Goal: Task Accomplishment & Management: Manage account settings

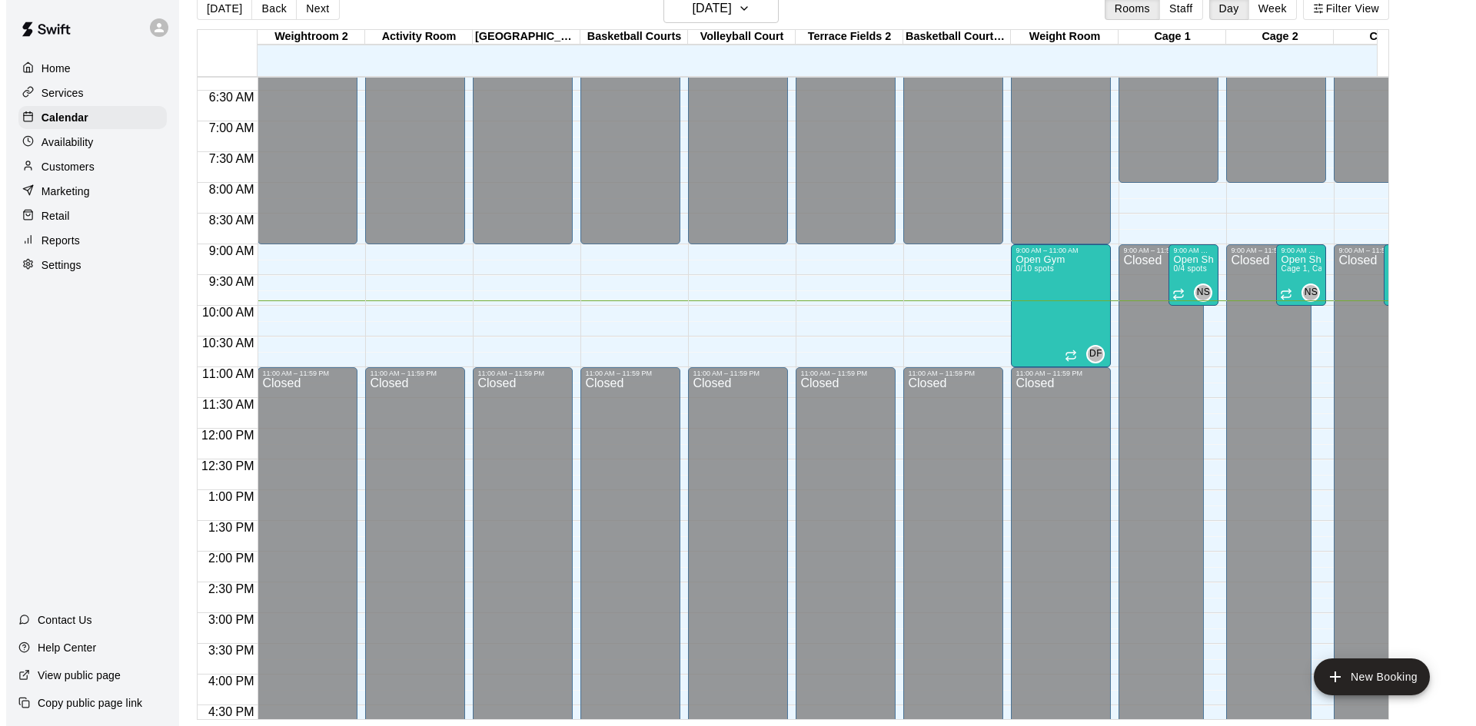
scroll to position [303, 0]
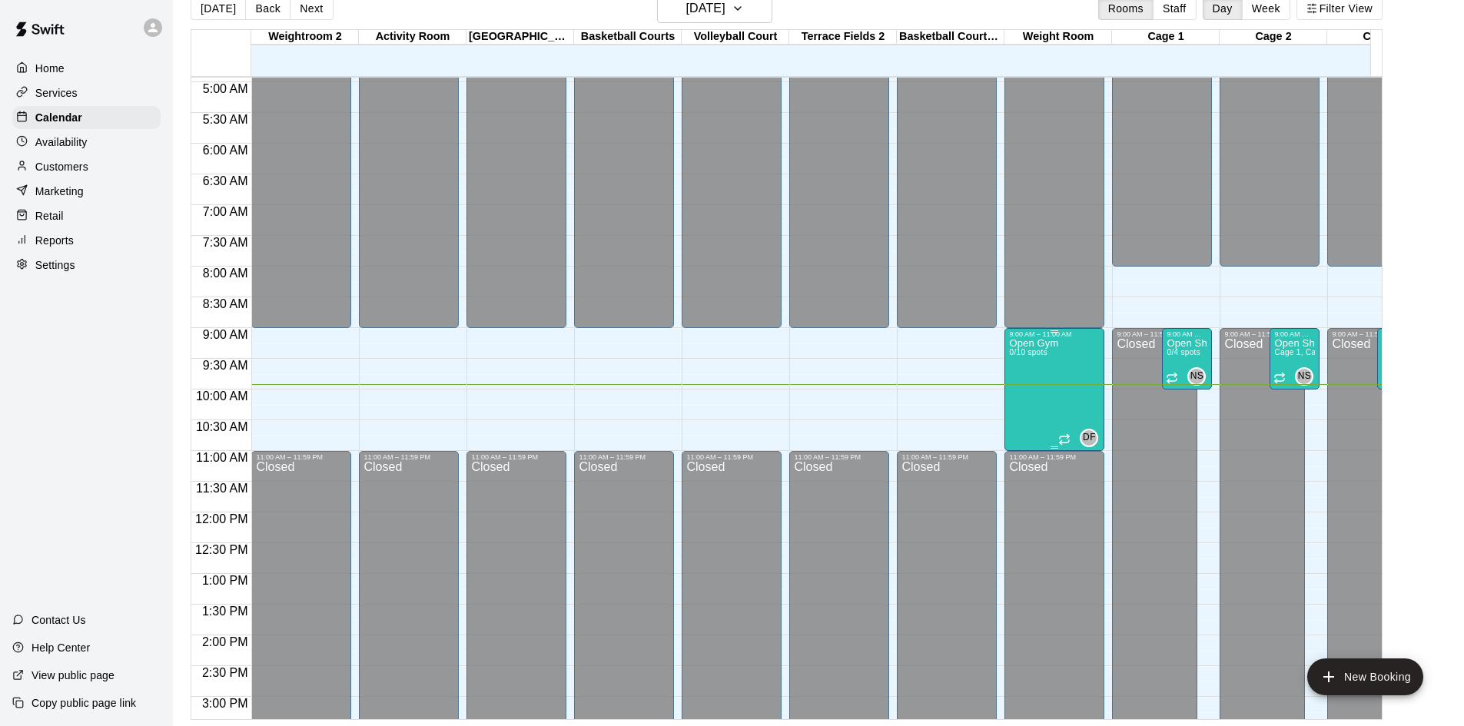
click at [1031, 370] on div "Open Gym 0/10 spots" at bounding box center [1033, 701] width 49 height 726
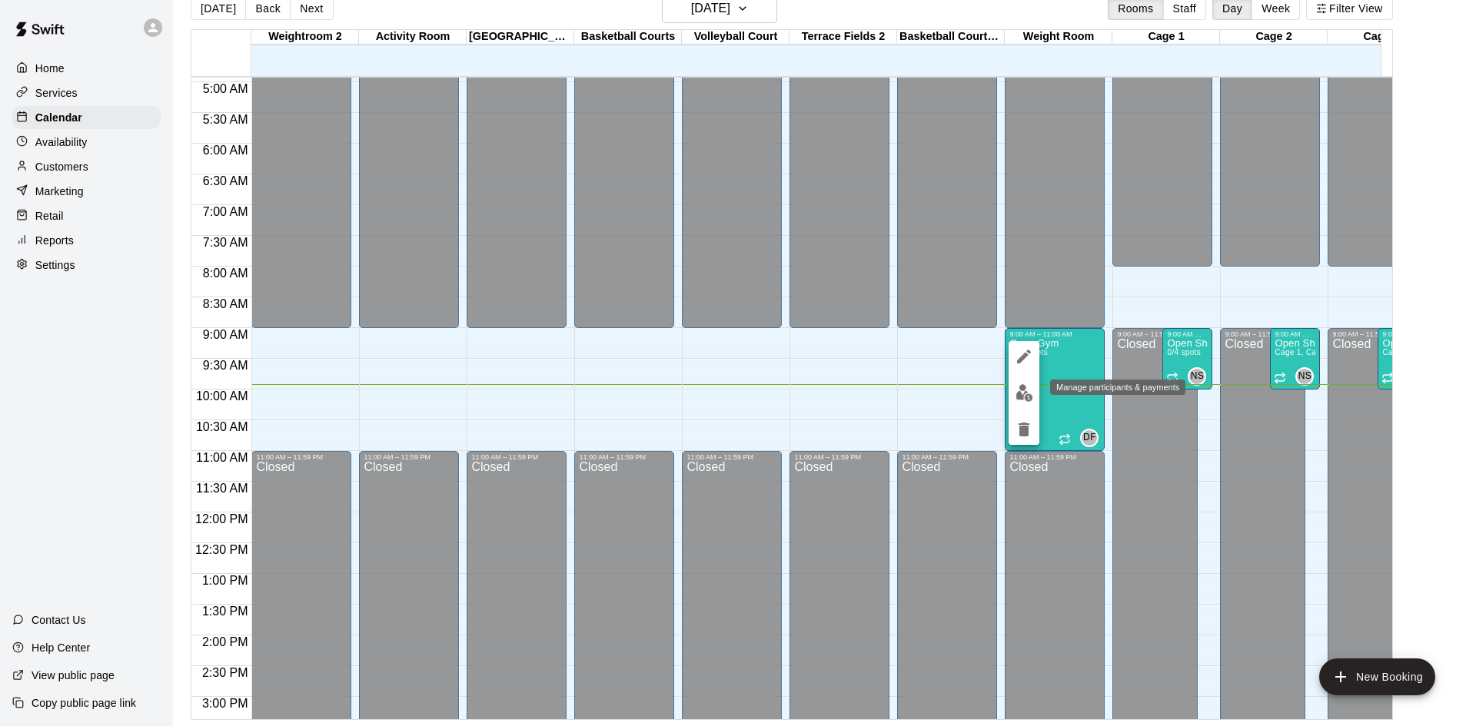
click at [1025, 386] on img "edit" at bounding box center [1024, 393] width 18 height 18
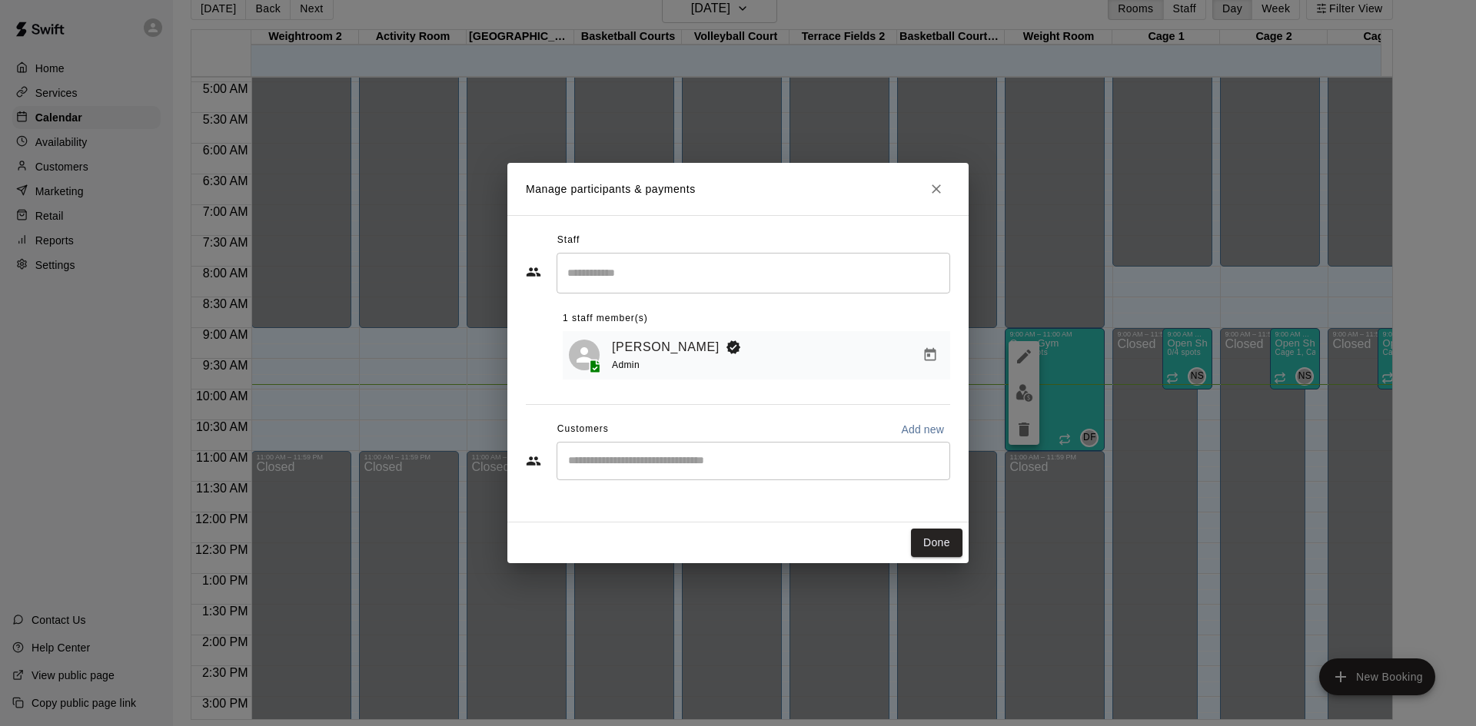
click at [659, 446] on div "​" at bounding box center [753, 461] width 394 height 38
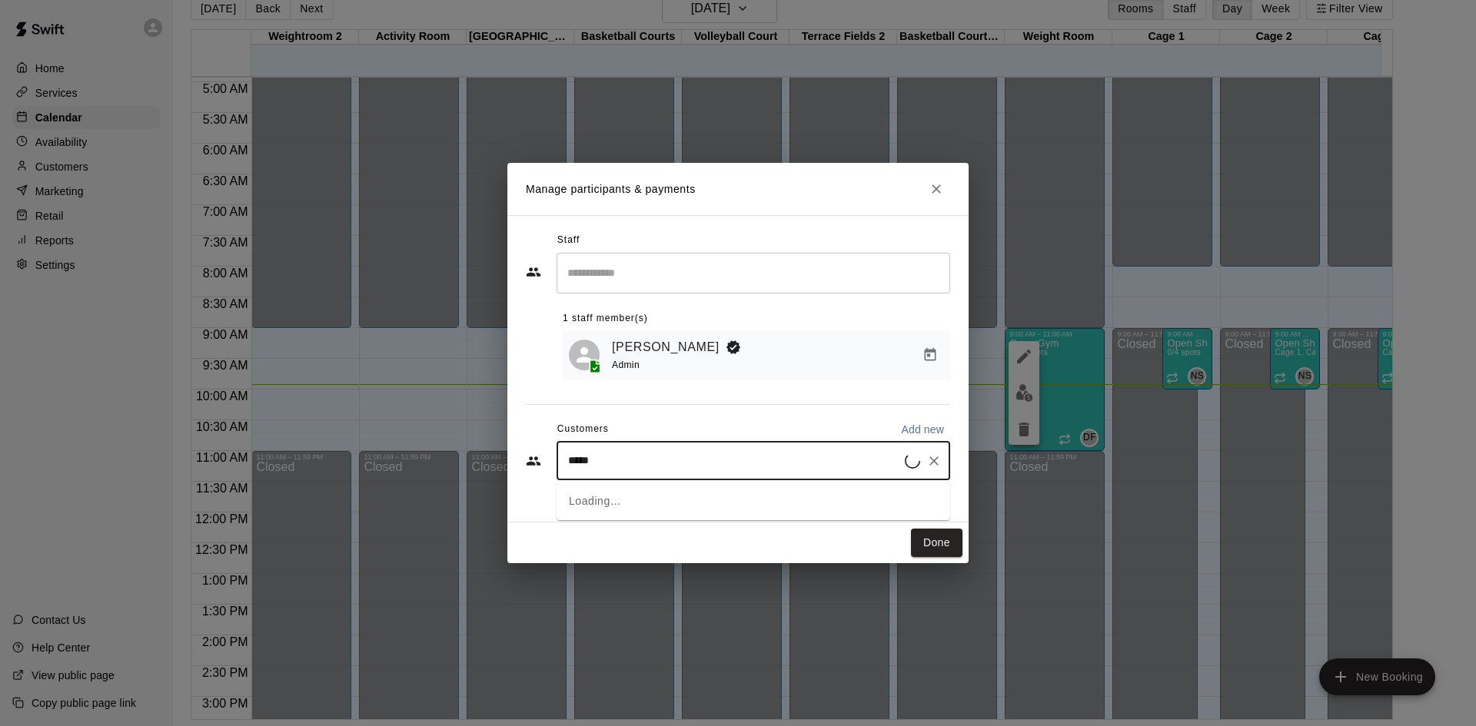
type input "******"
click at [643, 506] on div "[PERSON_NAME] Aging Strong Performance Membership (1st of Month) [EMAIL_ADDRESS…" at bounding box center [764, 507] width 331 height 33
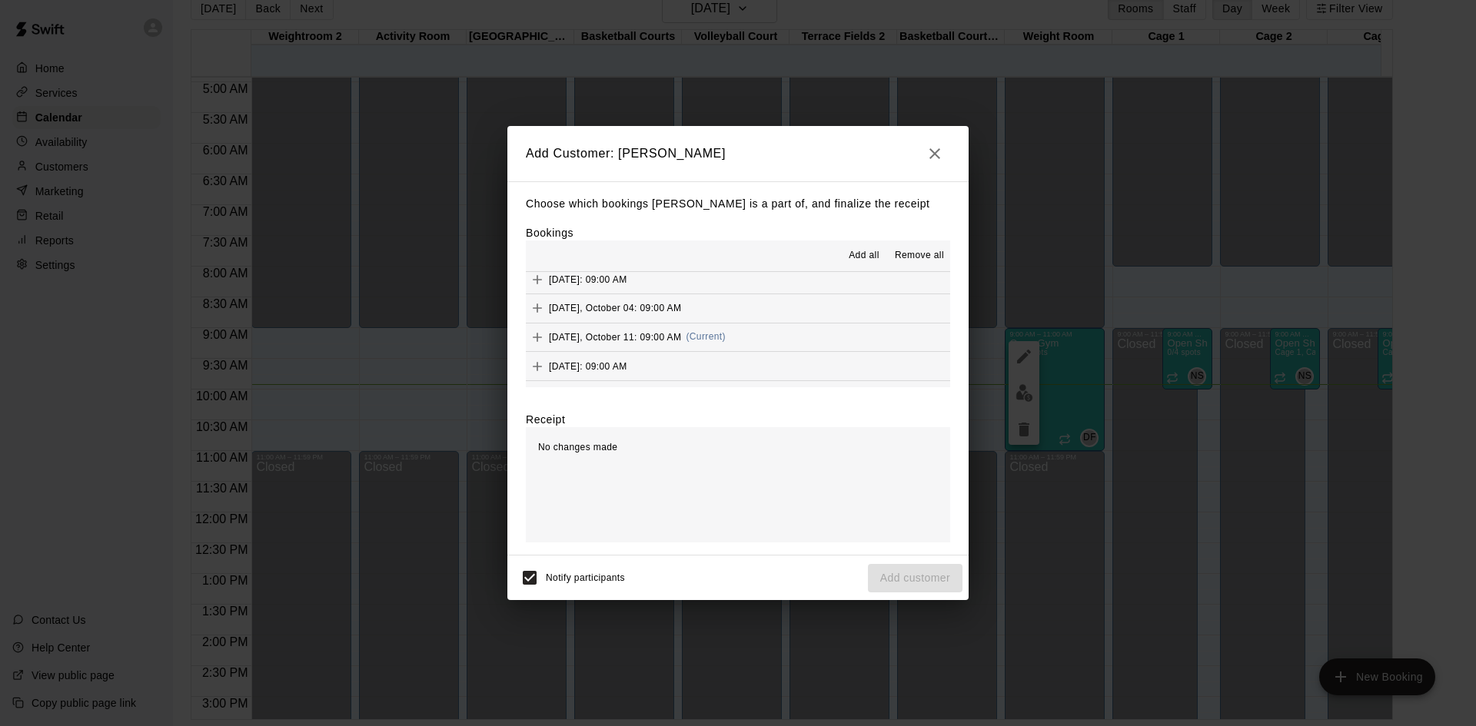
scroll to position [845, 0]
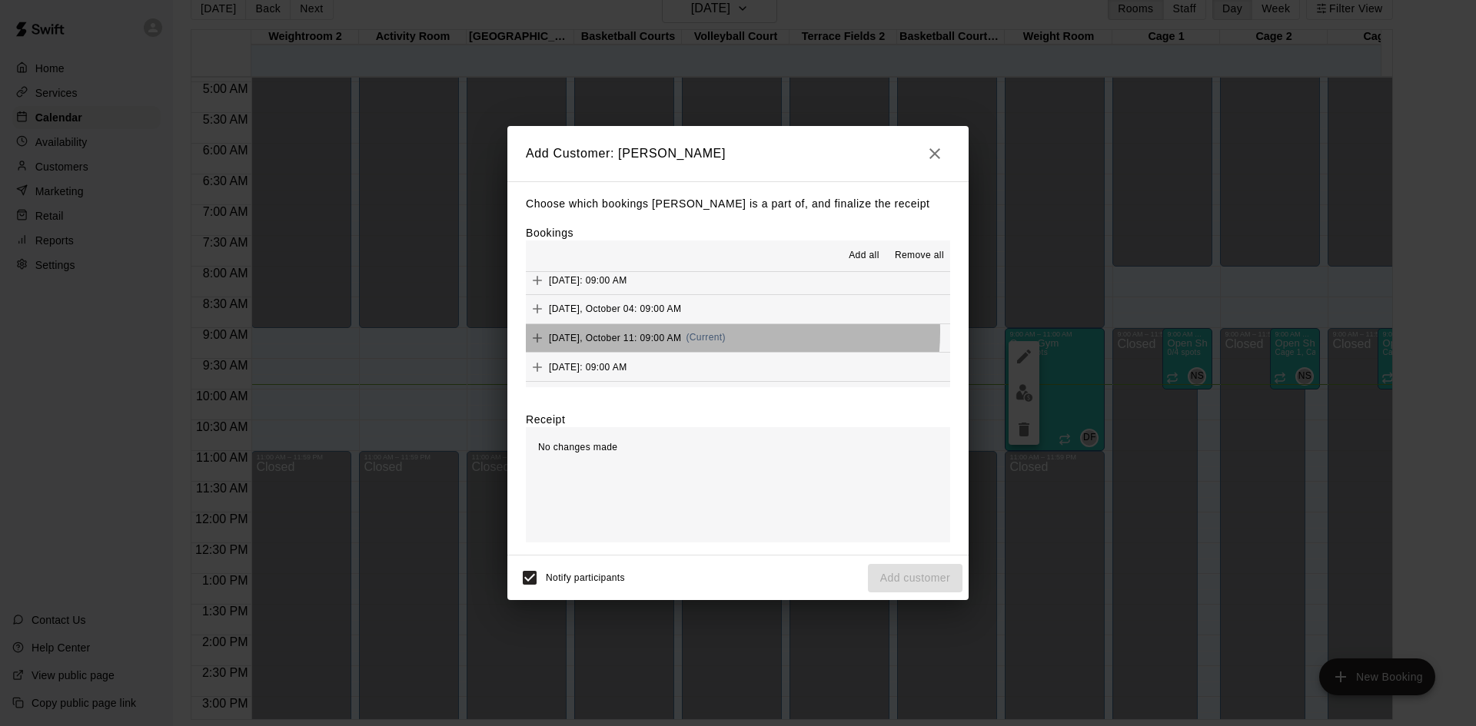
click at [705, 333] on span "(Current)" at bounding box center [706, 337] width 40 height 11
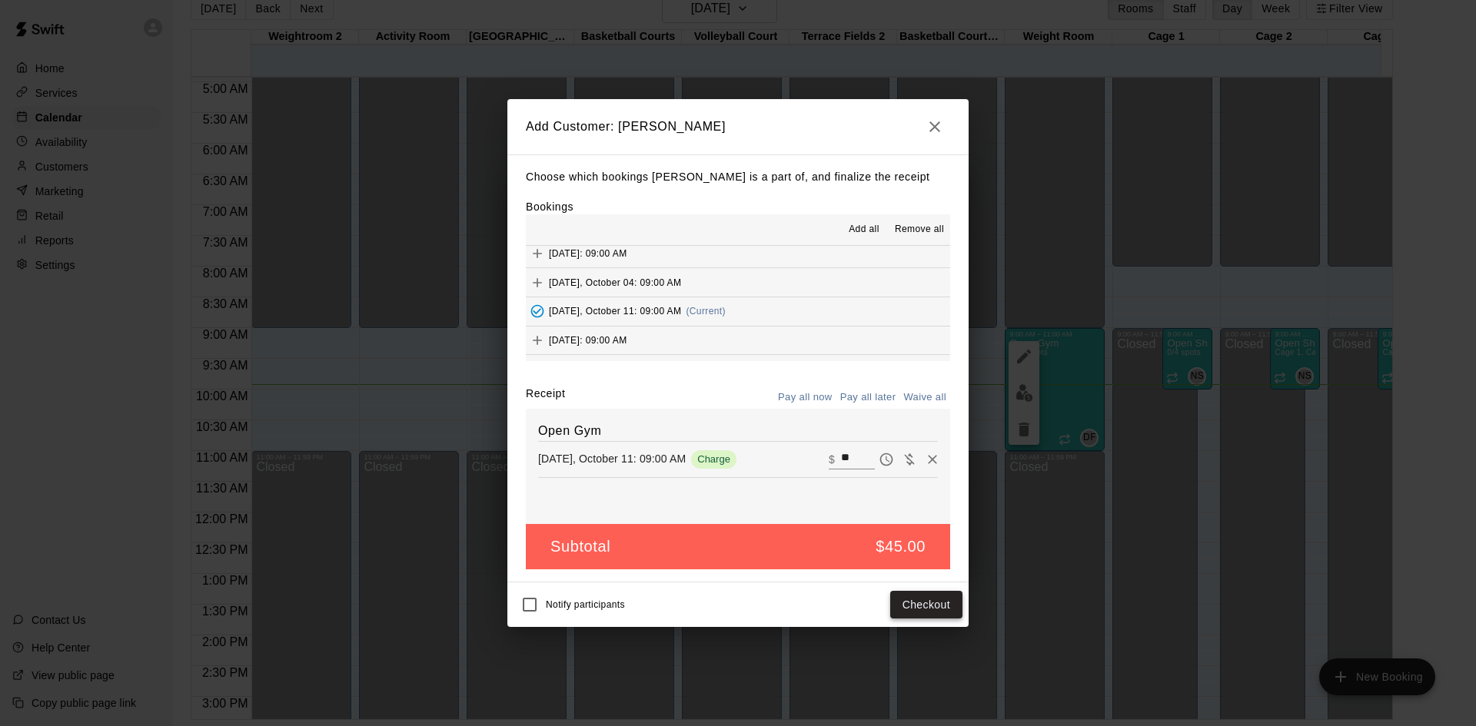
click at [914, 601] on button "Checkout" at bounding box center [926, 605] width 72 height 28
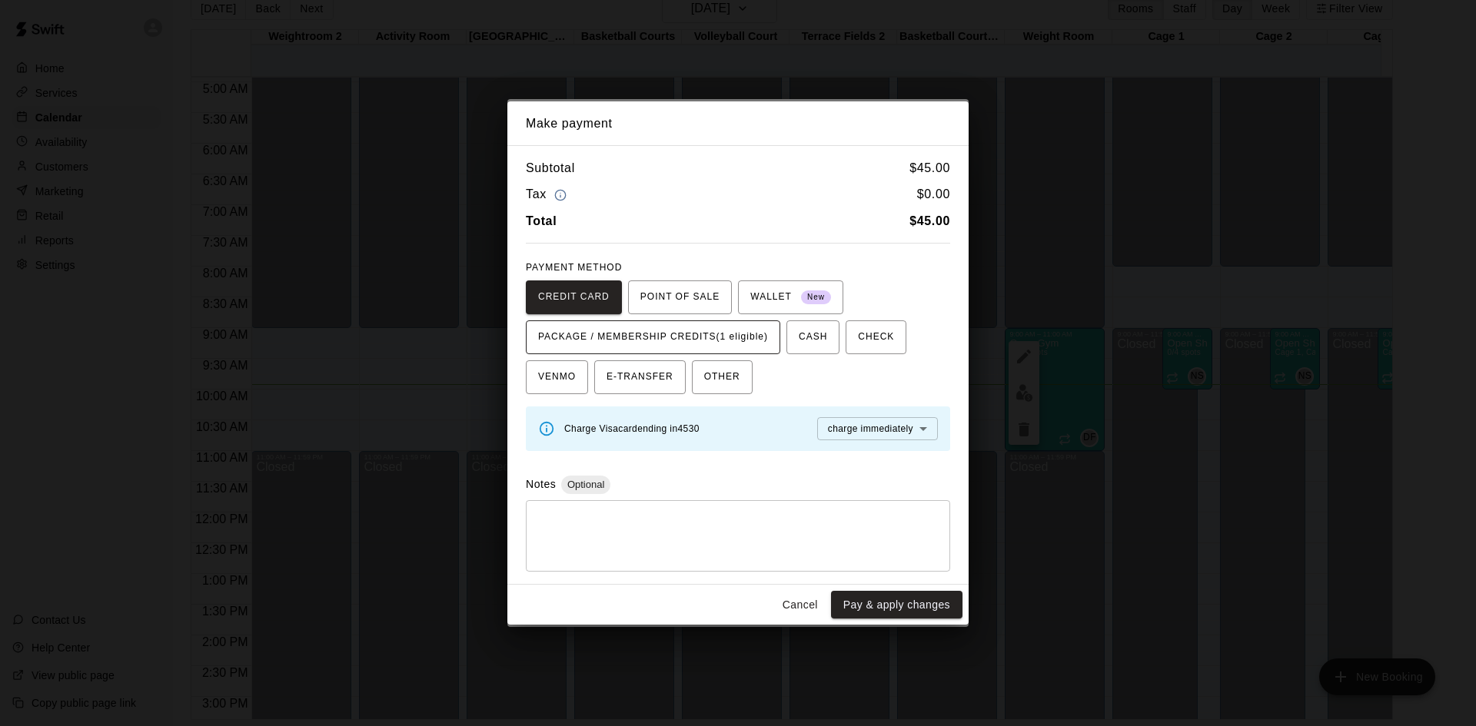
click at [716, 333] on span "PACKAGE / MEMBERSHIP CREDITS (1 eligible)" at bounding box center [653, 337] width 230 height 25
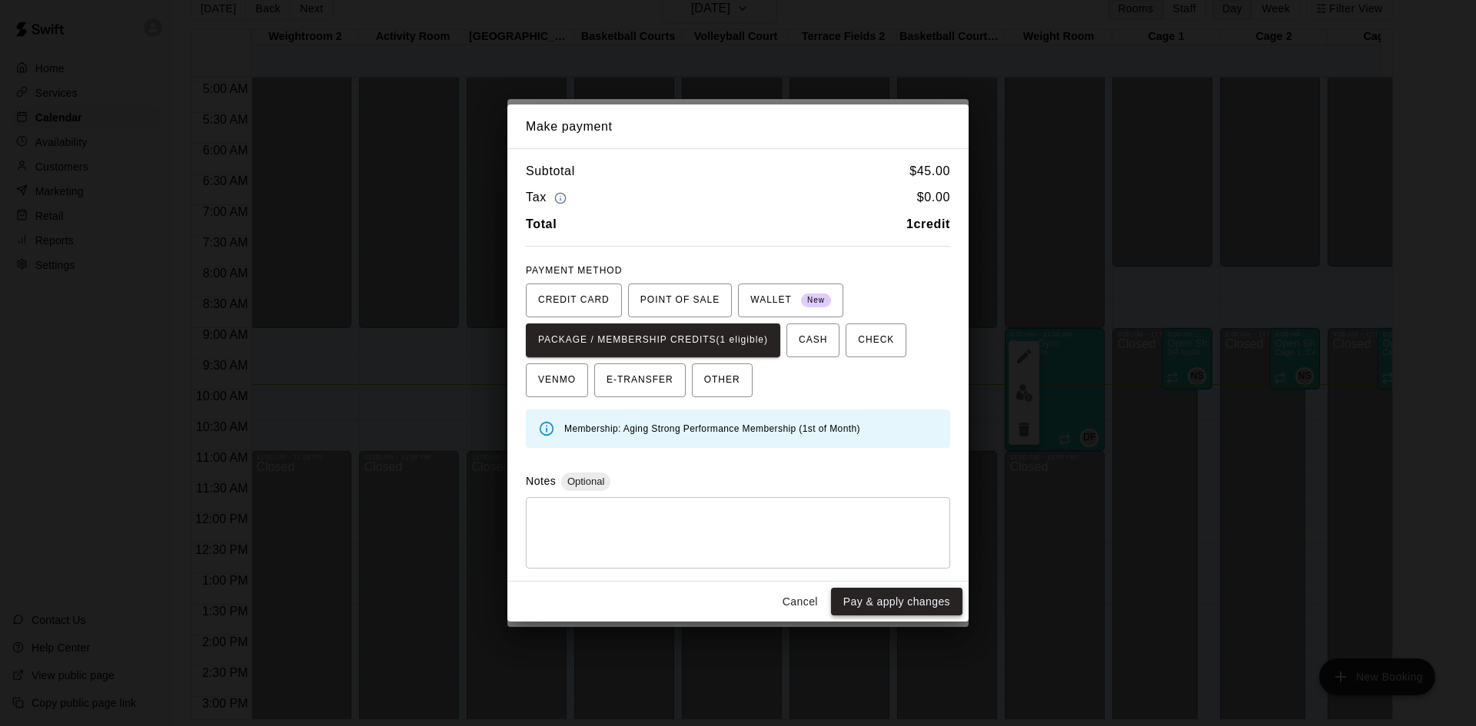
click at [891, 603] on button "Pay & apply changes" at bounding box center [896, 602] width 131 height 28
